Goal: Task Accomplishment & Management: Use online tool/utility

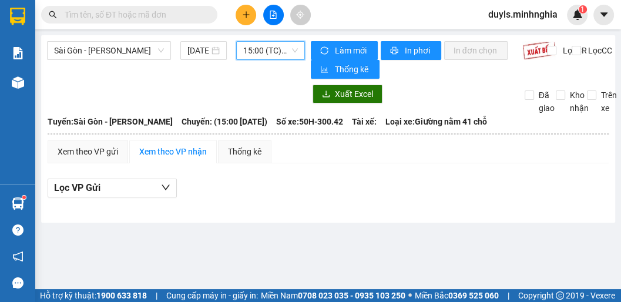
click at [270, 47] on span "15:00 (TC) - 50H-300.42" at bounding box center [270, 51] width 55 height 18
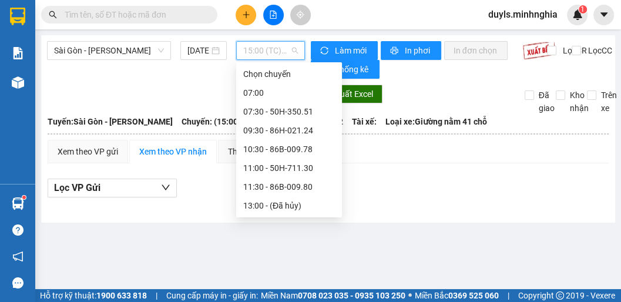
click at [296, 274] on div "17:00 (TC) - 50H-293.85" at bounding box center [289, 280] width 92 height 13
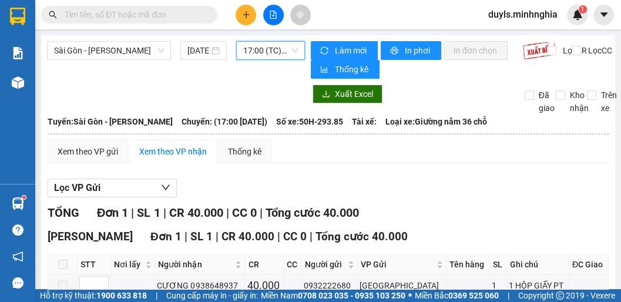
click at [276, 59] on div "17:00 (TC) - 50H-293.85" at bounding box center [270, 50] width 69 height 19
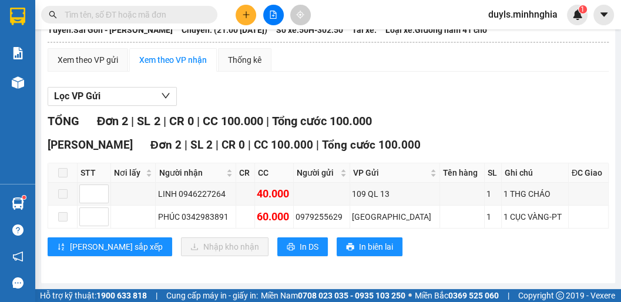
scroll to position [3, 0]
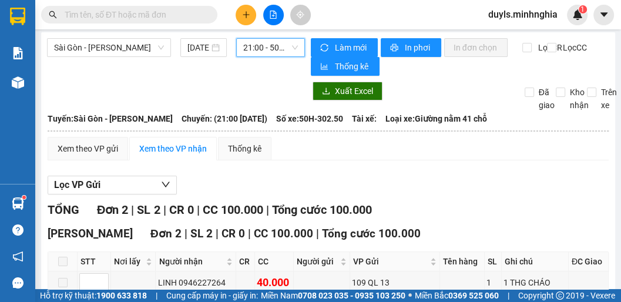
click at [271, 43] on span "21:00 - 50H-302.50" at bounding box center [270, 48] width 55 height 18
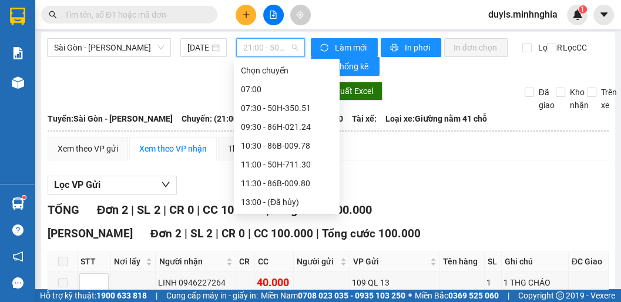
click at [307, 271] on div "17:00 (TC) - 50H-293.85" at bounding box center [287, 277] width 92 height 13
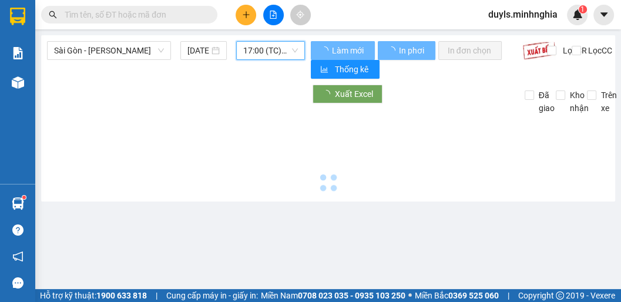
scroll to position [0, 0]
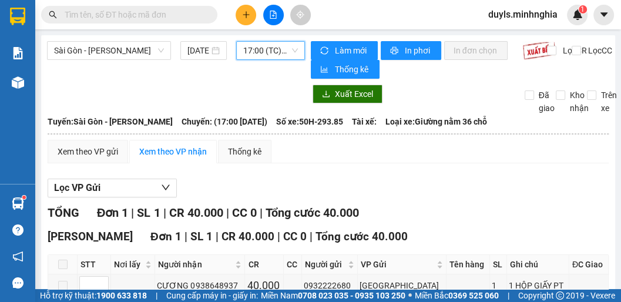
click at [307, 159] on div "Xem theo VP gửi Xem theo VP nhận Thống kê" at bounding box center [328, 151] width 561 height 23
